Goal: Find specific page/section: Find specific page/section

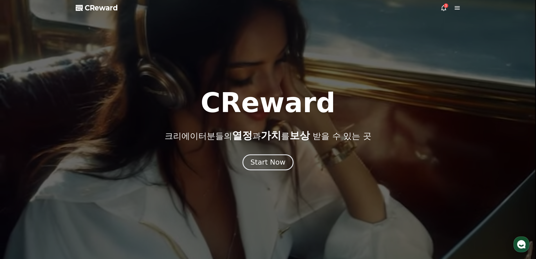
click at [272, 166] on div "Start Now" at bounding box center [268, 162] width 35 height 10
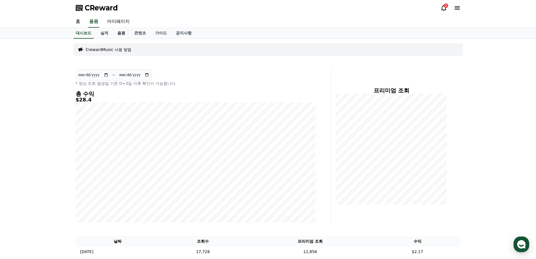
click at [121, 30] on link "음원" at bounding box center [121, 33] width 17 height 11
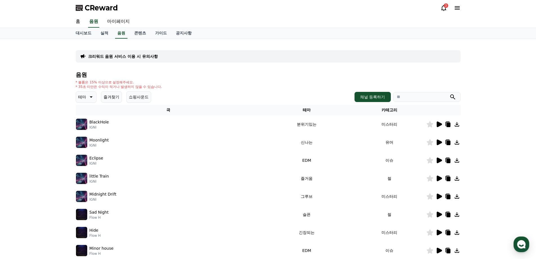
click at [410, 95] on input "search" at bounding box center [427, 97] width 68 height 10
type input "*"
type input "********"
click at [450, 93] on button "submit" at bounding box center [453, 96] width 7 height 7
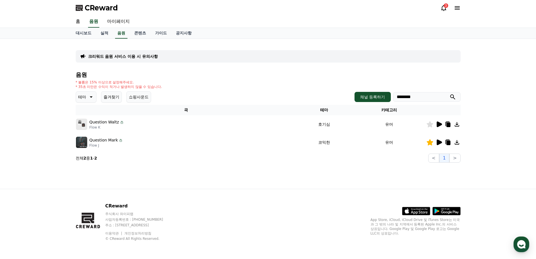
click at [437, 145] on icon at bounding box center [439, 142] width 7 height 7
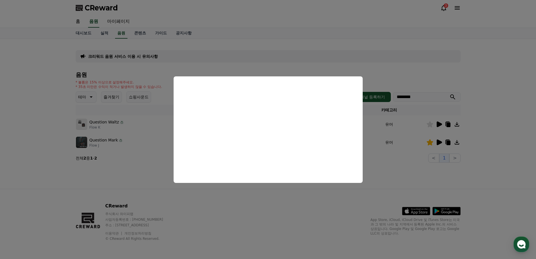
drag, startPoint x: 394, startPoint y: 144, endPoint x: 416, endPoint y: 146, distance: 22.4
click at [395, 144] on button "close modal" at bounding box center [268, 129] width 536 height 259
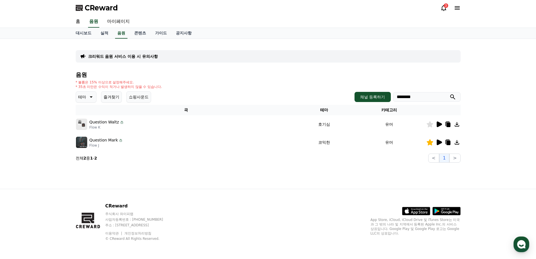
click at [455, 142] on icon at bounding box center [457, 142] width 7 height 7
click at [447, 142] on icon at bounding box center [448, 142] width 4 height 5
click at [287, 171] on div "크리워드 음원 서비스 이용 시 유의사항 음원 * 볼륨은 15% 이상으로 설정해주세요. * 35초 미만은 수익이 적거나 발생하지 않을 수 있습니…" at bounding box center [268, 114] width 394 height 150
